Goal: Complete application form

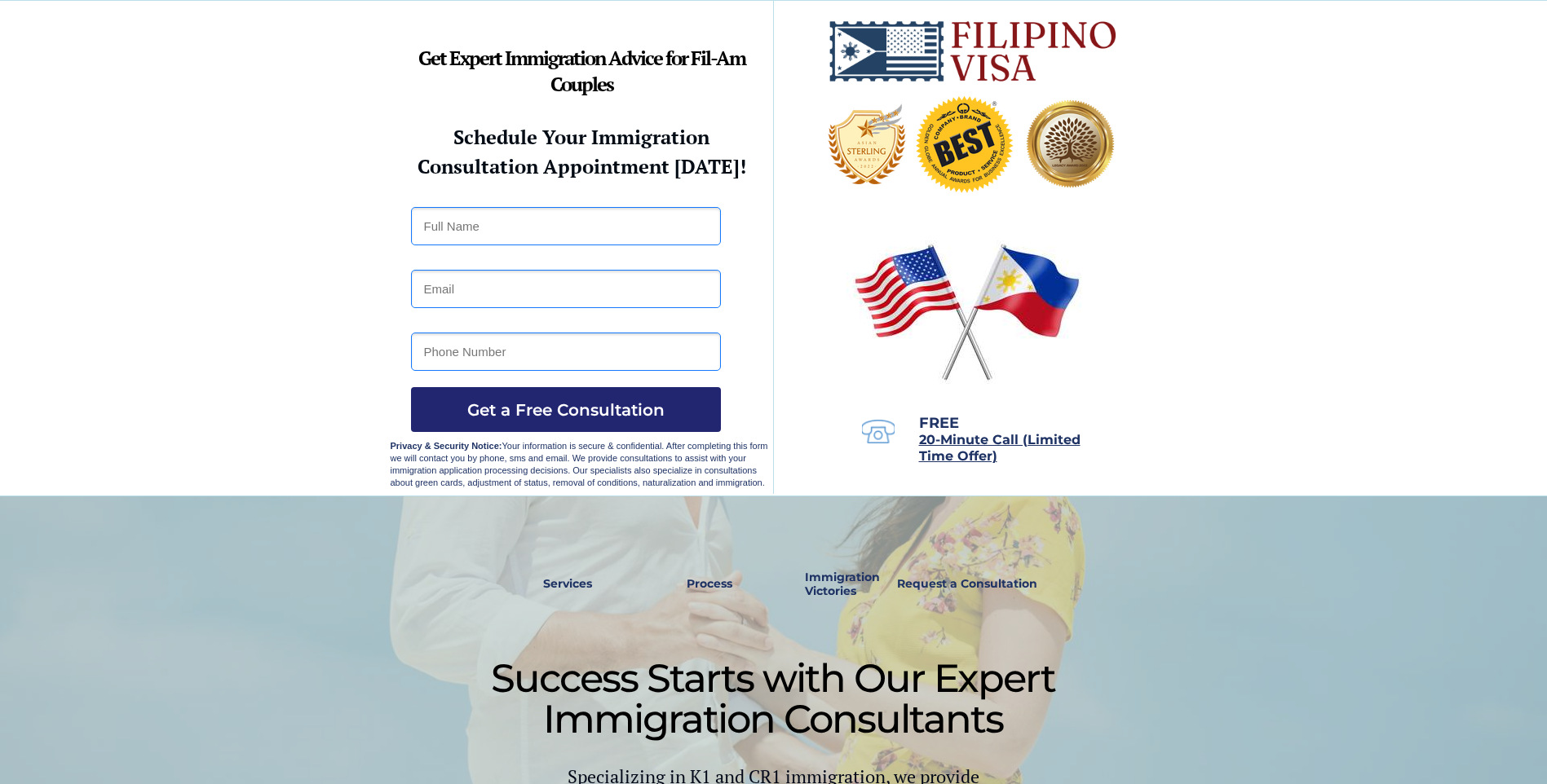
click at [557, 223] on input "text" at bounding box center [565, 226] width 309 height 38
type input "[PERSON_NAME]"
type input "[EMAIL_ADDRESS][DOMAIN_NAME]"
click at [509, 345] on input "40" at bounding box center [565, 351] width 309 height 38
click at [511, 339] on input "40" at bounding box center [565, 351] width 309 height 38
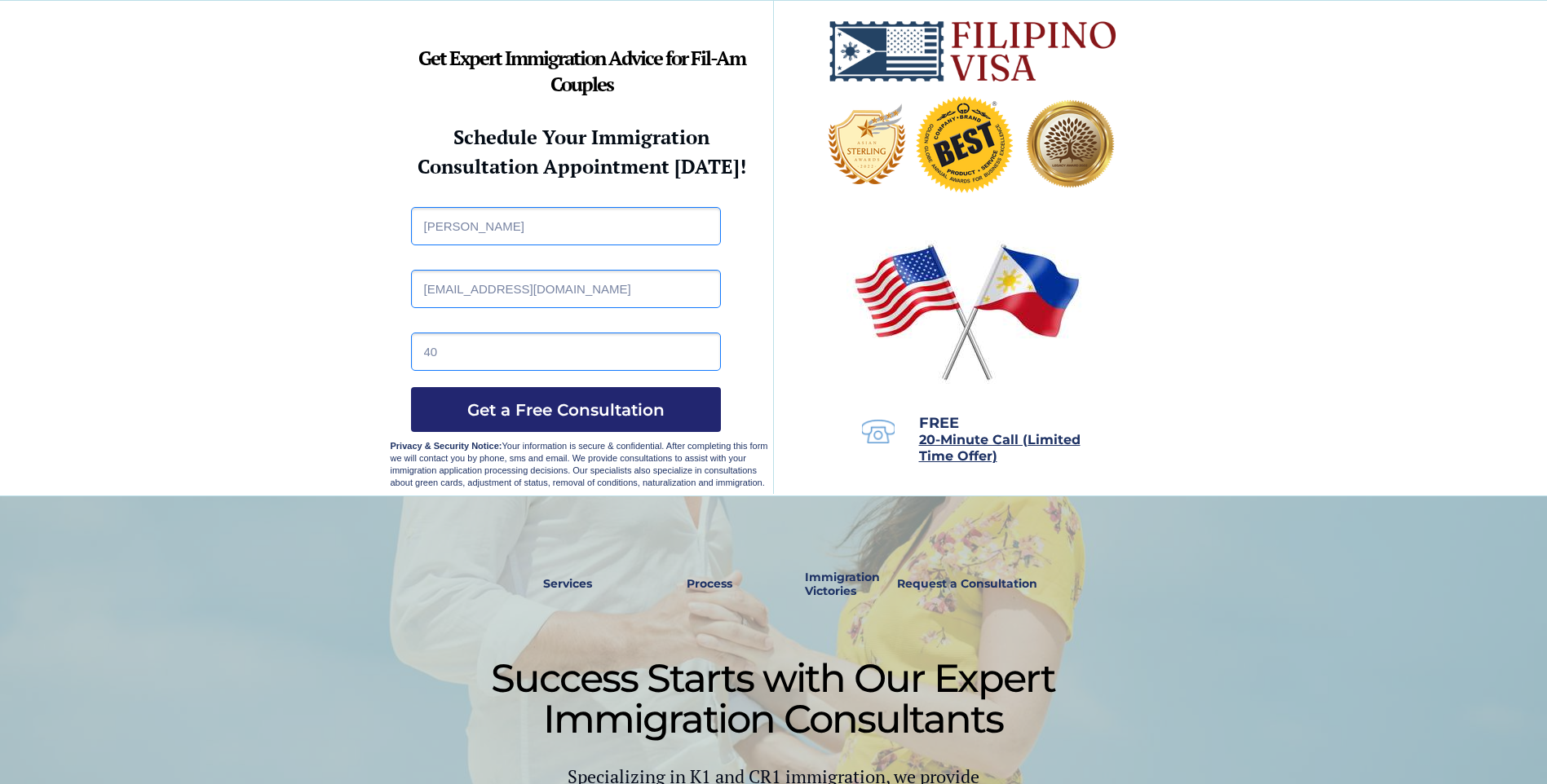
click at [506, 335] on input "40" at bounding box center [565, 351] width 309 height 38
type input "4072597998"
click at [597, 415] on span "Get a Free Consultation" at bounding box center [565, 410] width 309 height 19
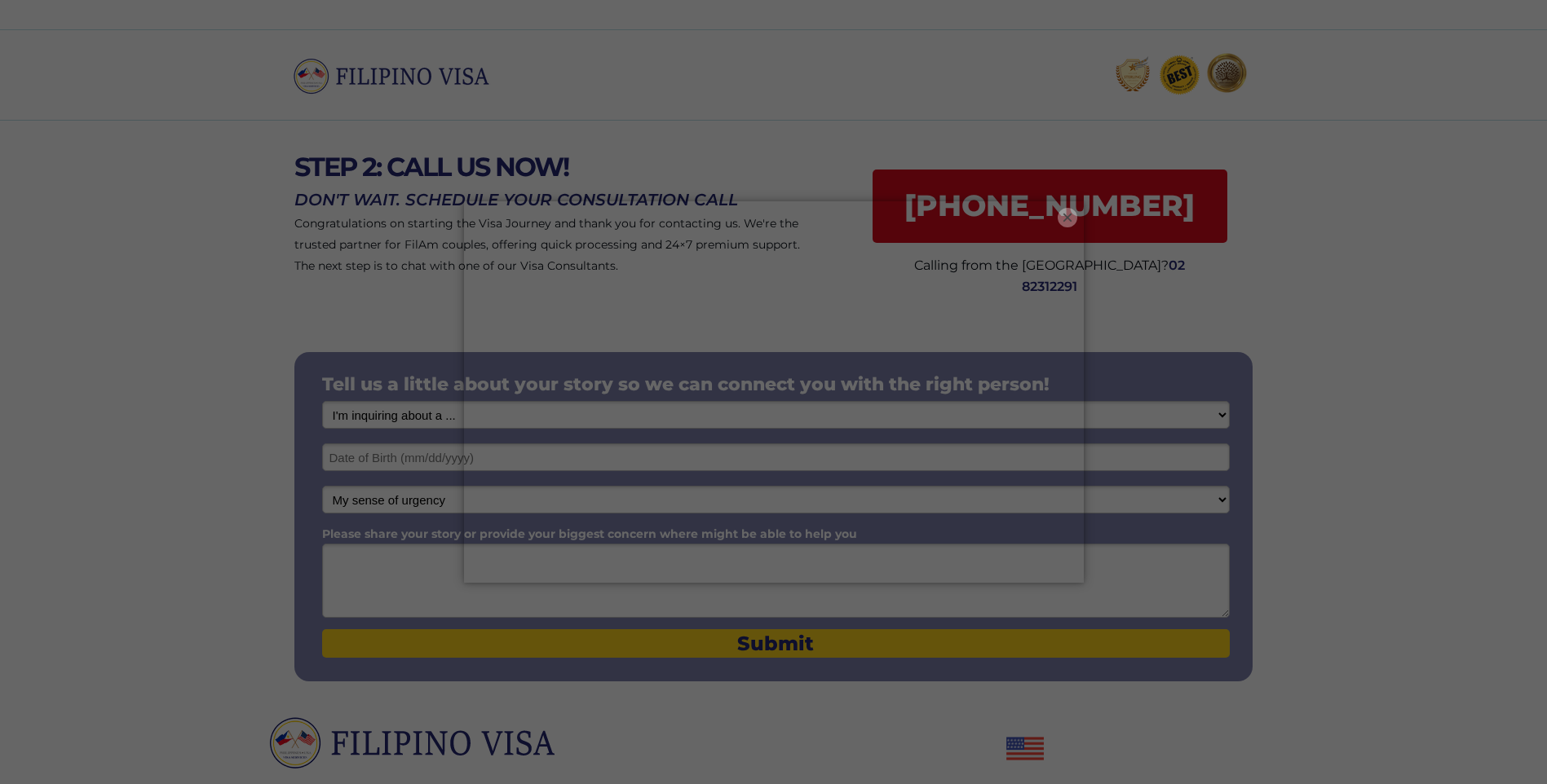
click at [1059, 220] on button "×" at bounding box center [1067, 218] width 19 height 19
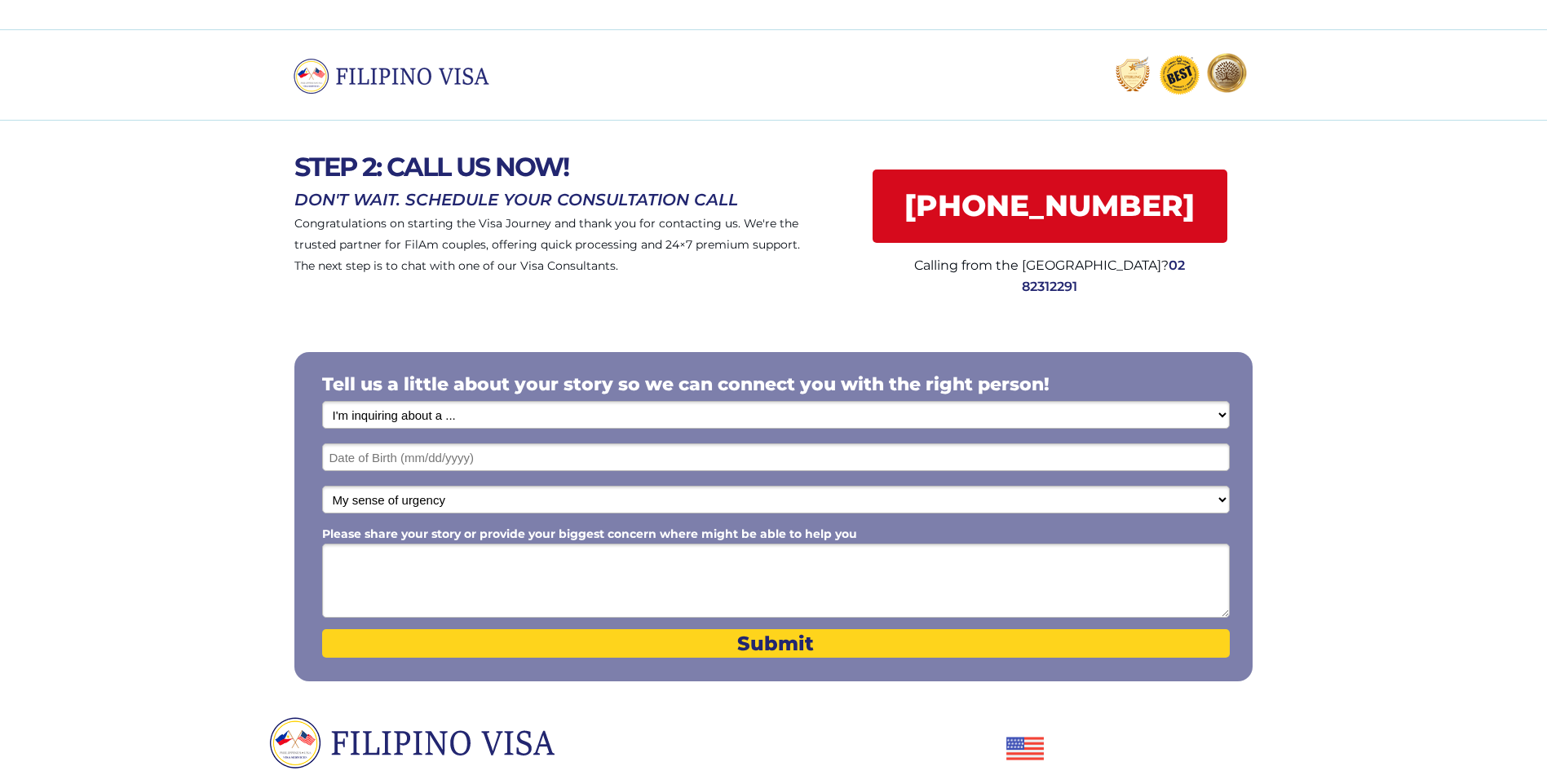
click at [537, 412] on select "I'm inquiring about a ... I don't know or other services Retirement Visa for Th…" at bounding box center [775, 414] width 908 height 27
click at [241, 324] on div at bounding box center [774, 516] width 1547 height 405
